Goal: Information Seeking & Learning: Learn about a topic

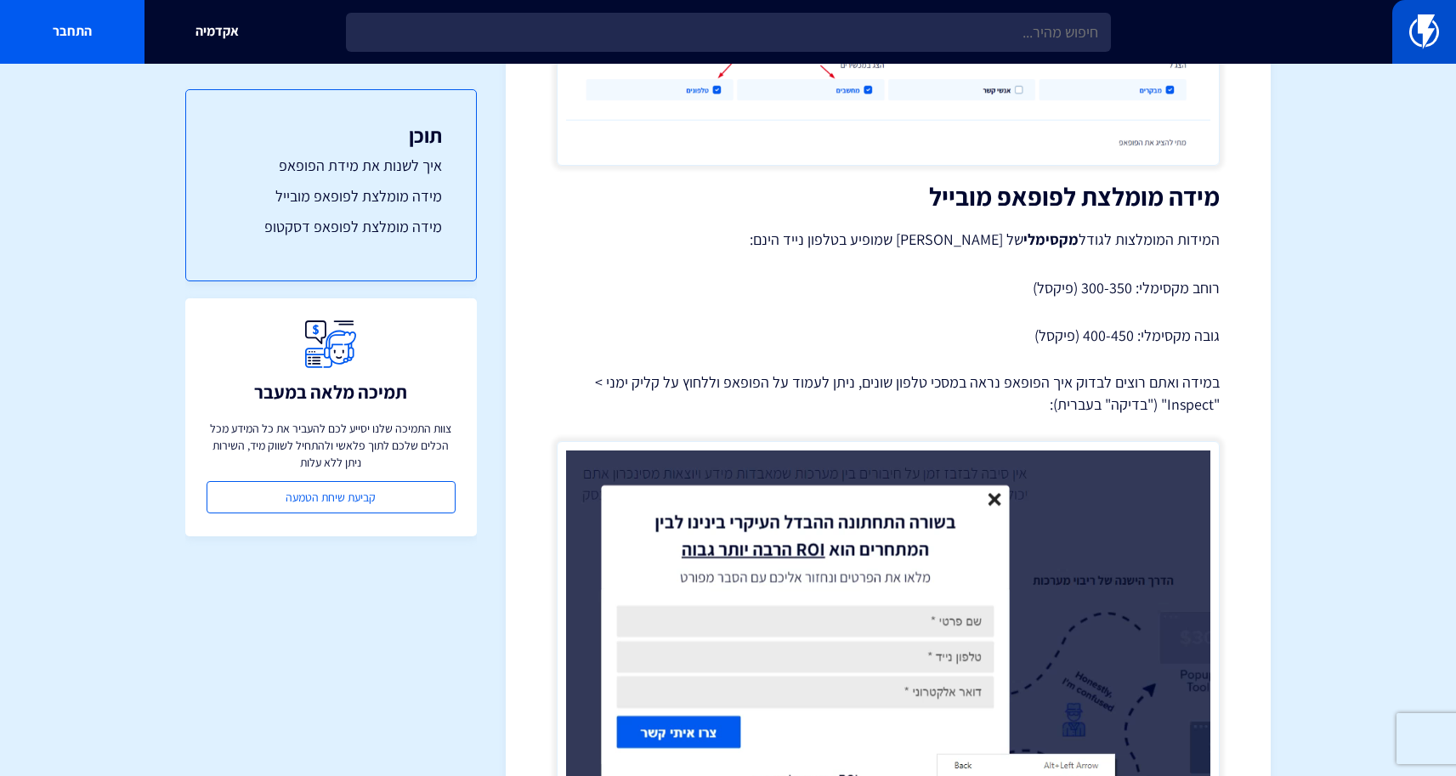
click at [1435, 41] on img at bounding box center [1424, 31] width 30 height 34
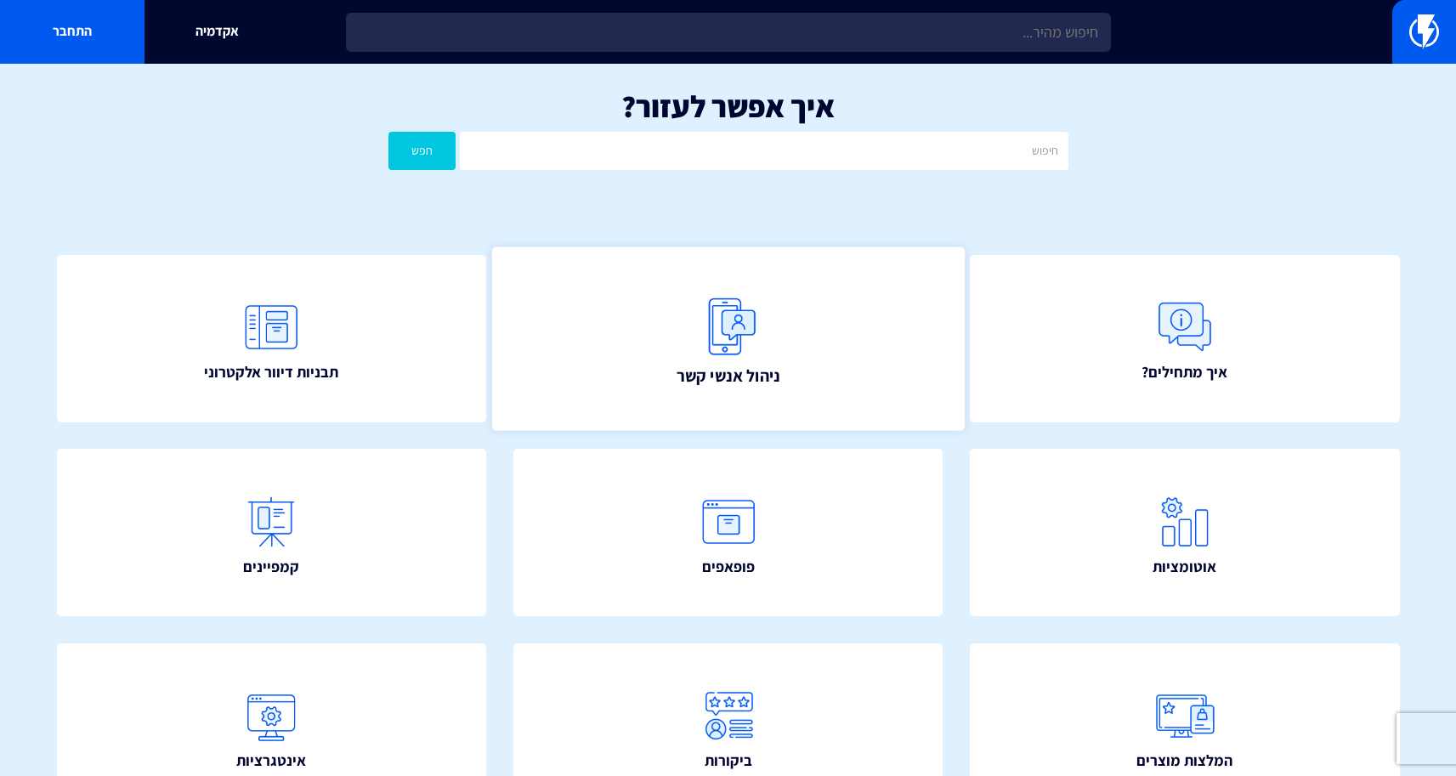
click at [783, 352] on link "ניהול אנשי קשר" at bounding box center [727, 338] width 472 height 184
